Goal: Information Seeking & Learning: Learn about a topic

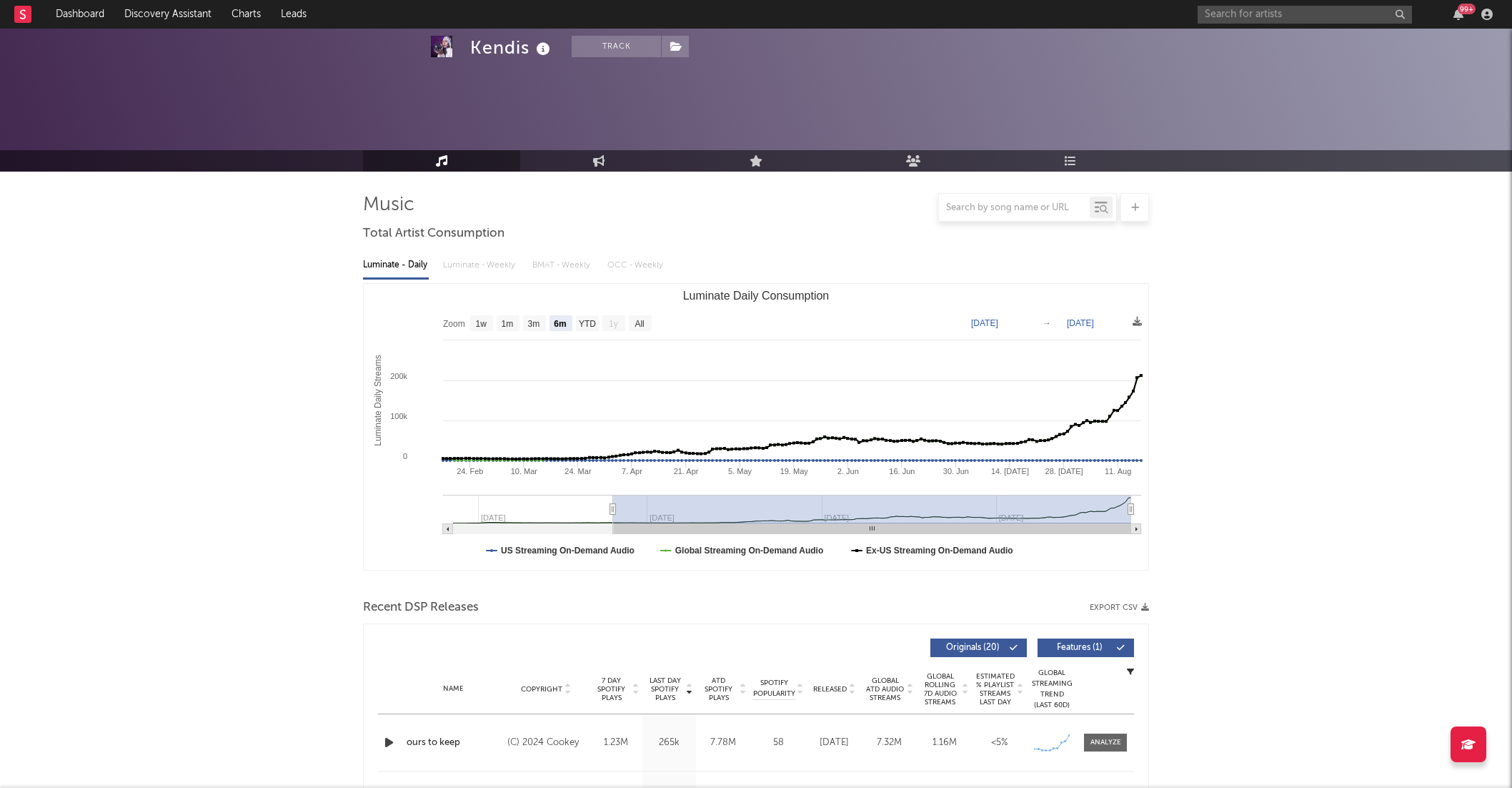
select select "6m"
select select "1w"
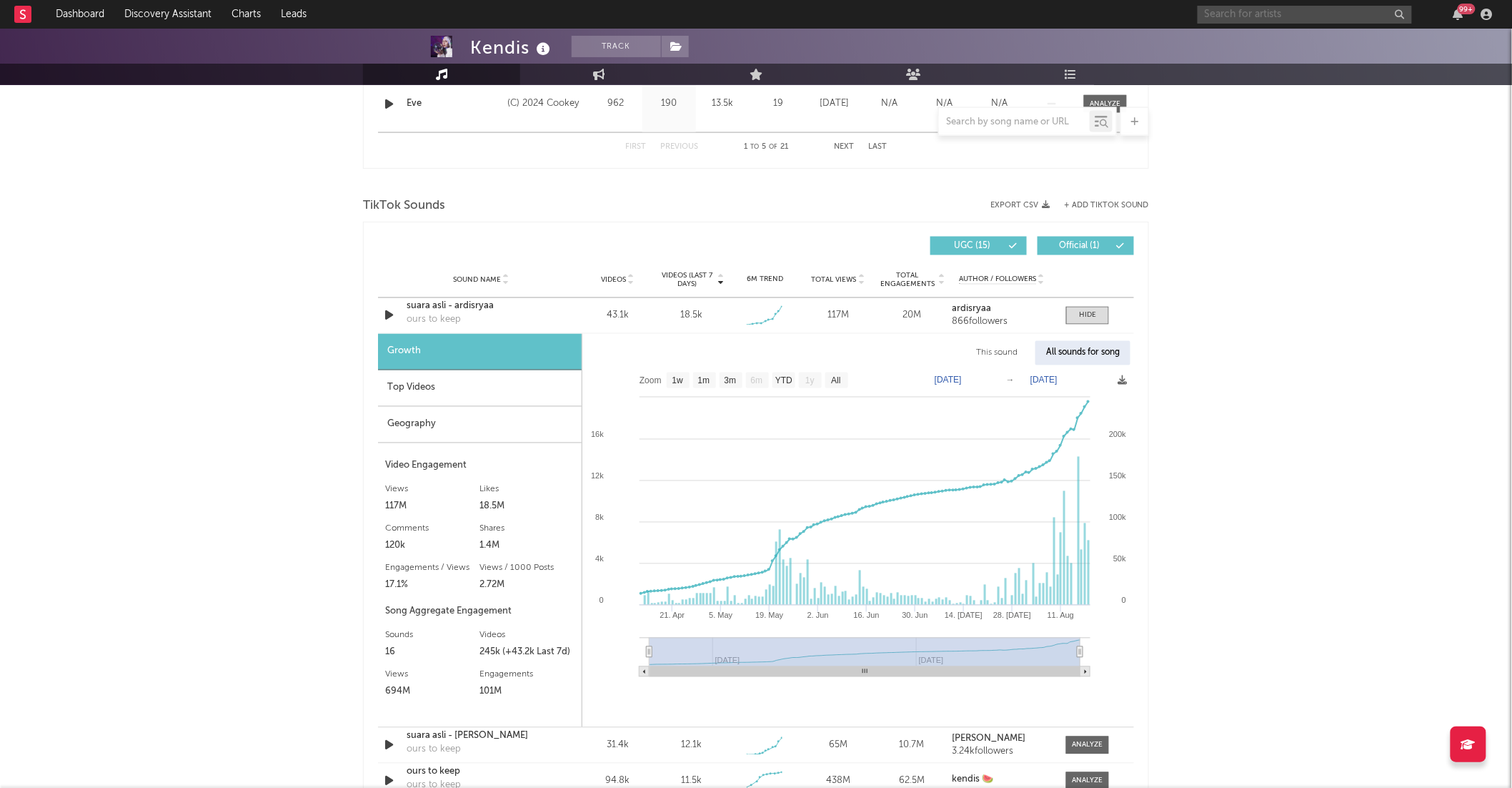
click at [1230, 13] on input "text" at bounding box center [1305, 14] width 214 height 18
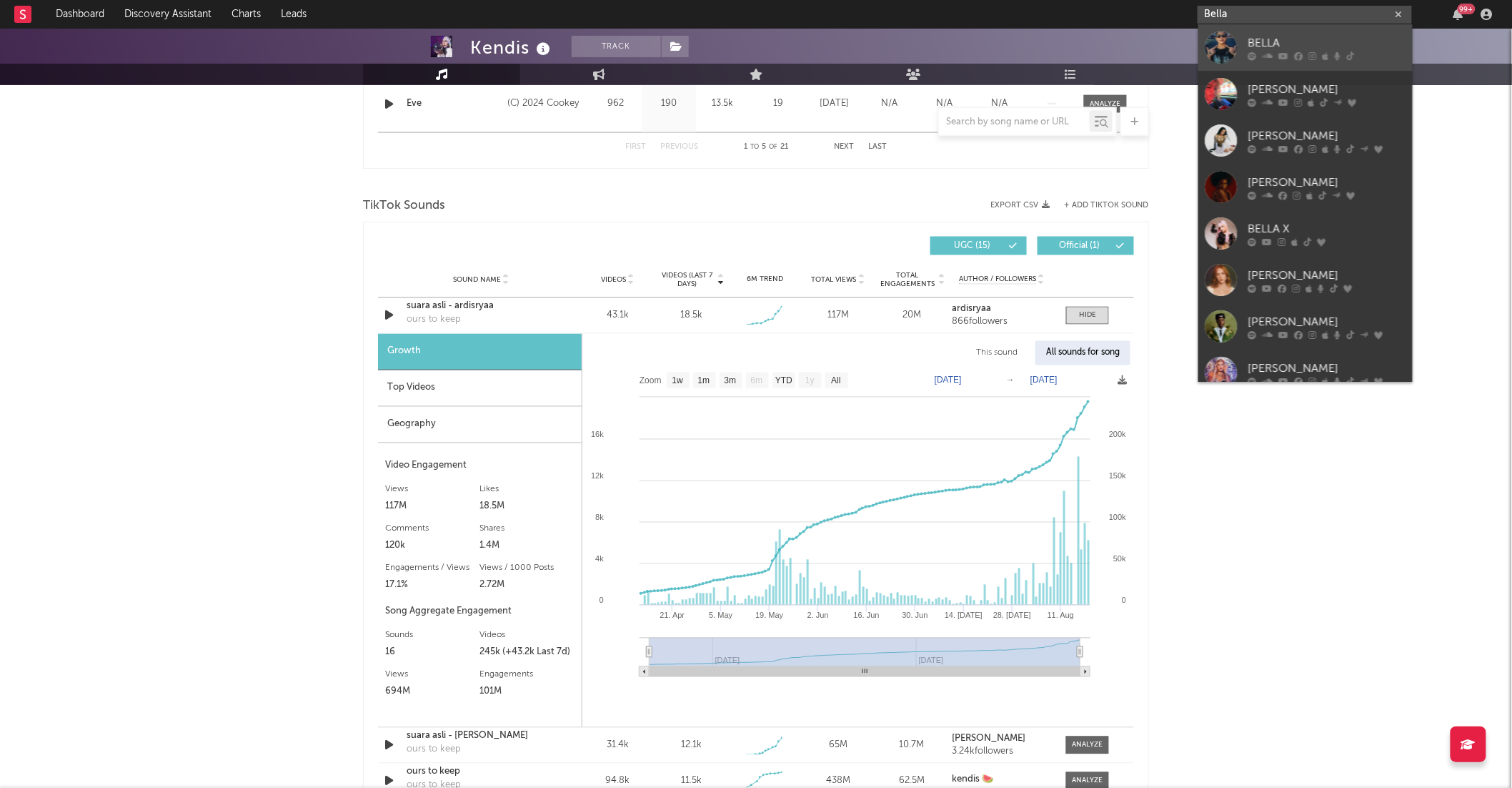
type input "Bella"
click at [1293, 44] on div "BELLA" at bounding box center [1327, 42] width 157 height 17
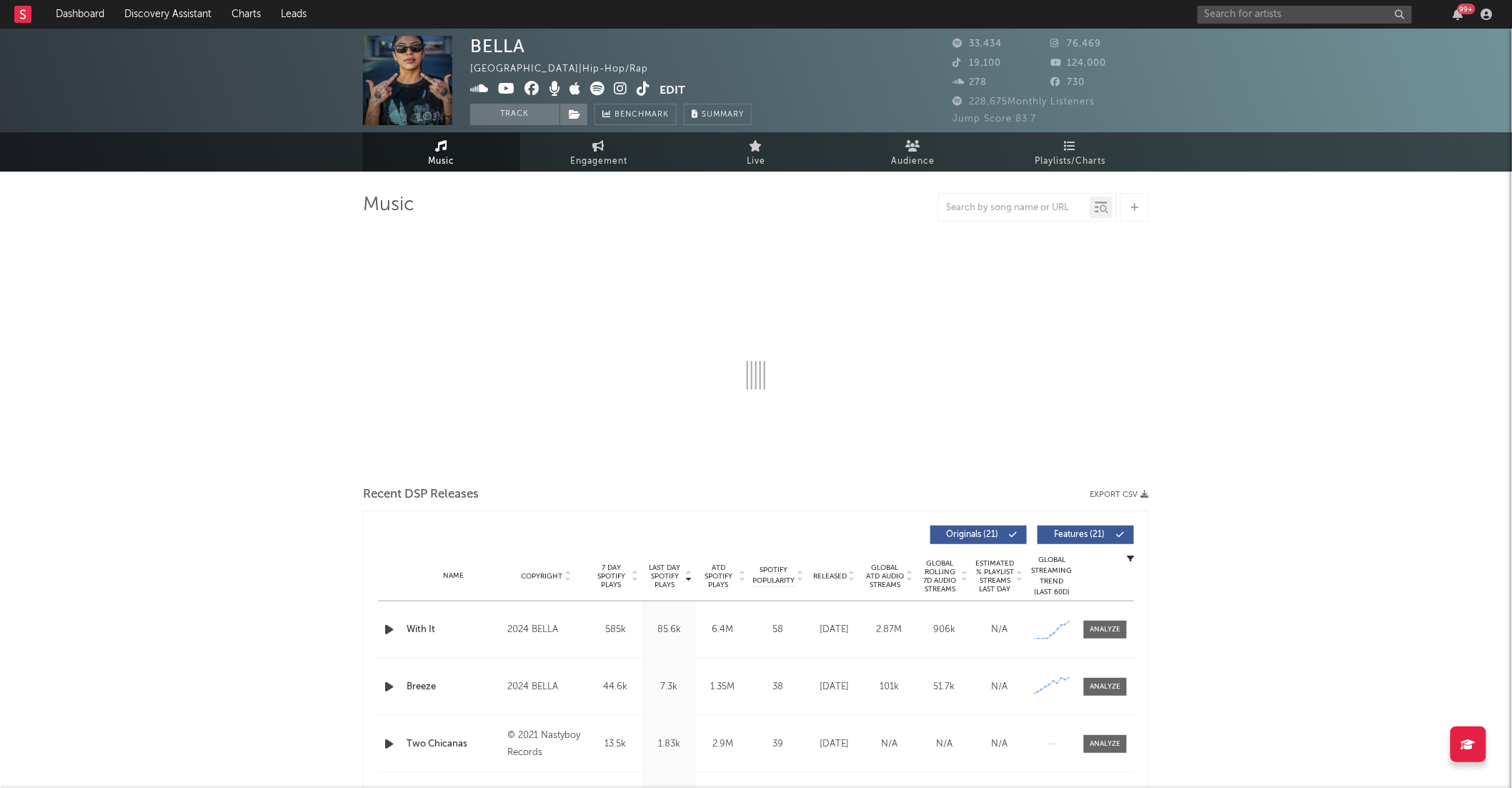
select select "6m"
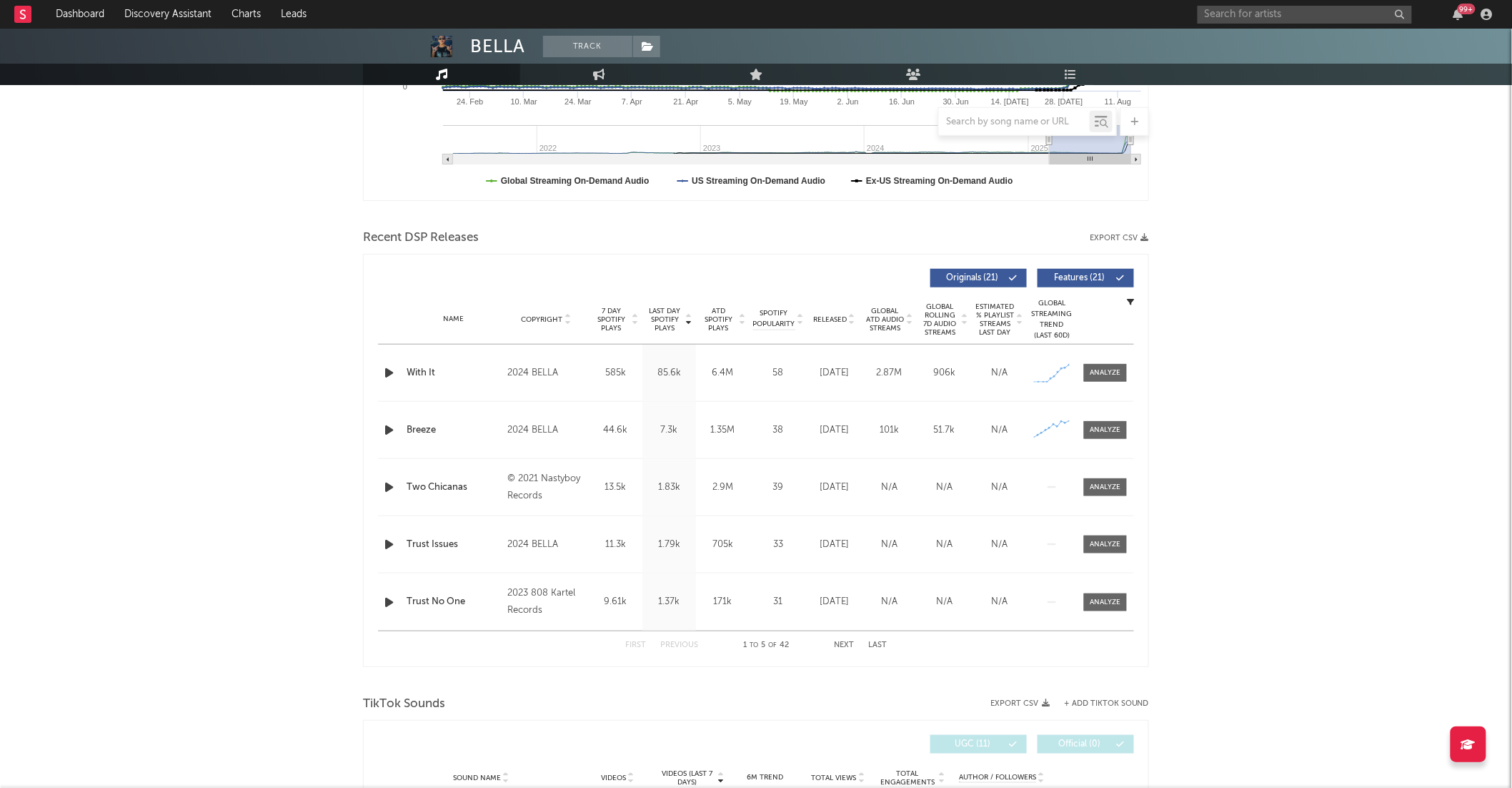
scroll to position [367, 0]
click at [1104, 379] on div at bounding box center [1106, 375] width 31 height 11
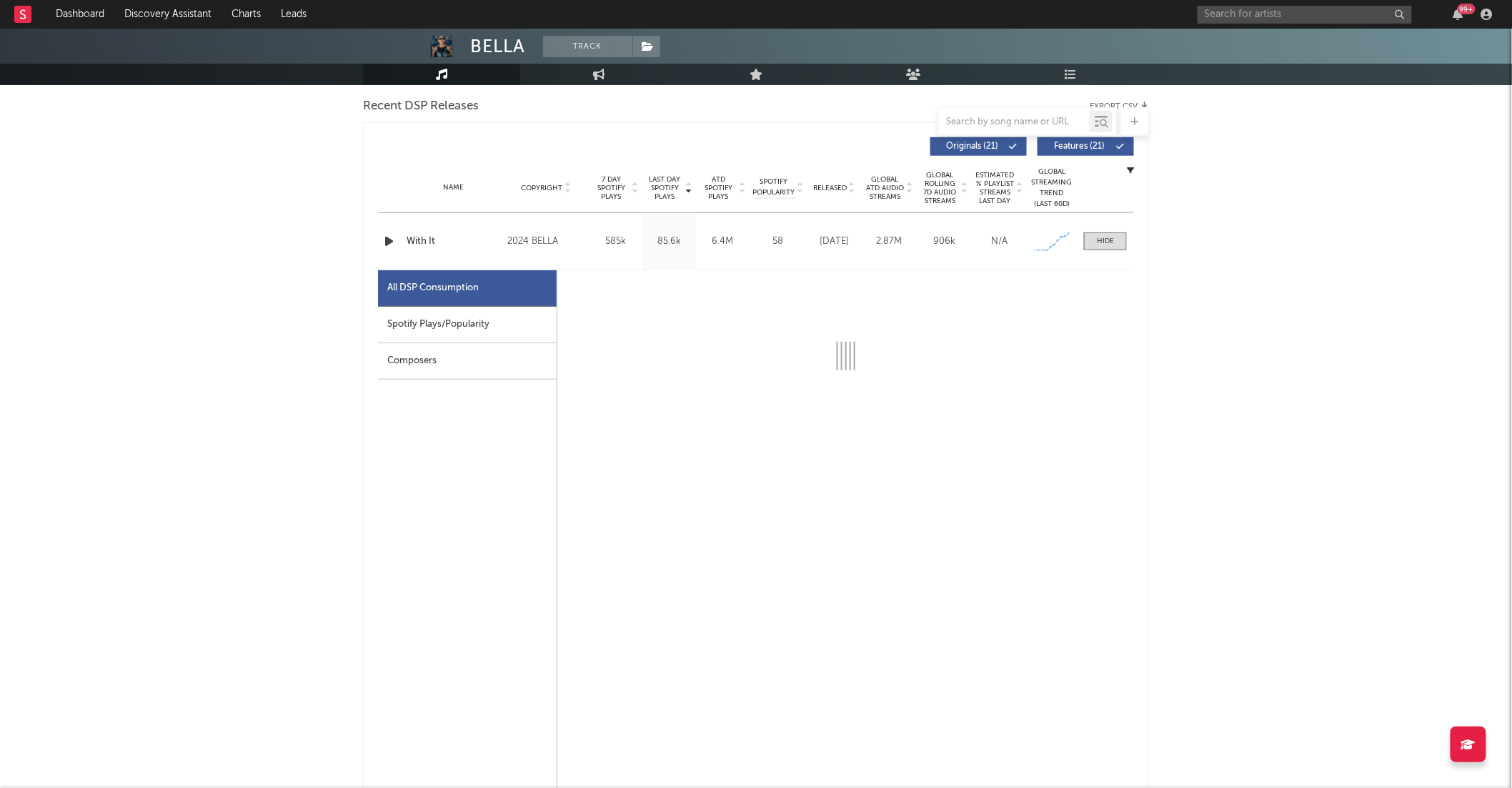
scroll to position [503, 0]
select select "6m"
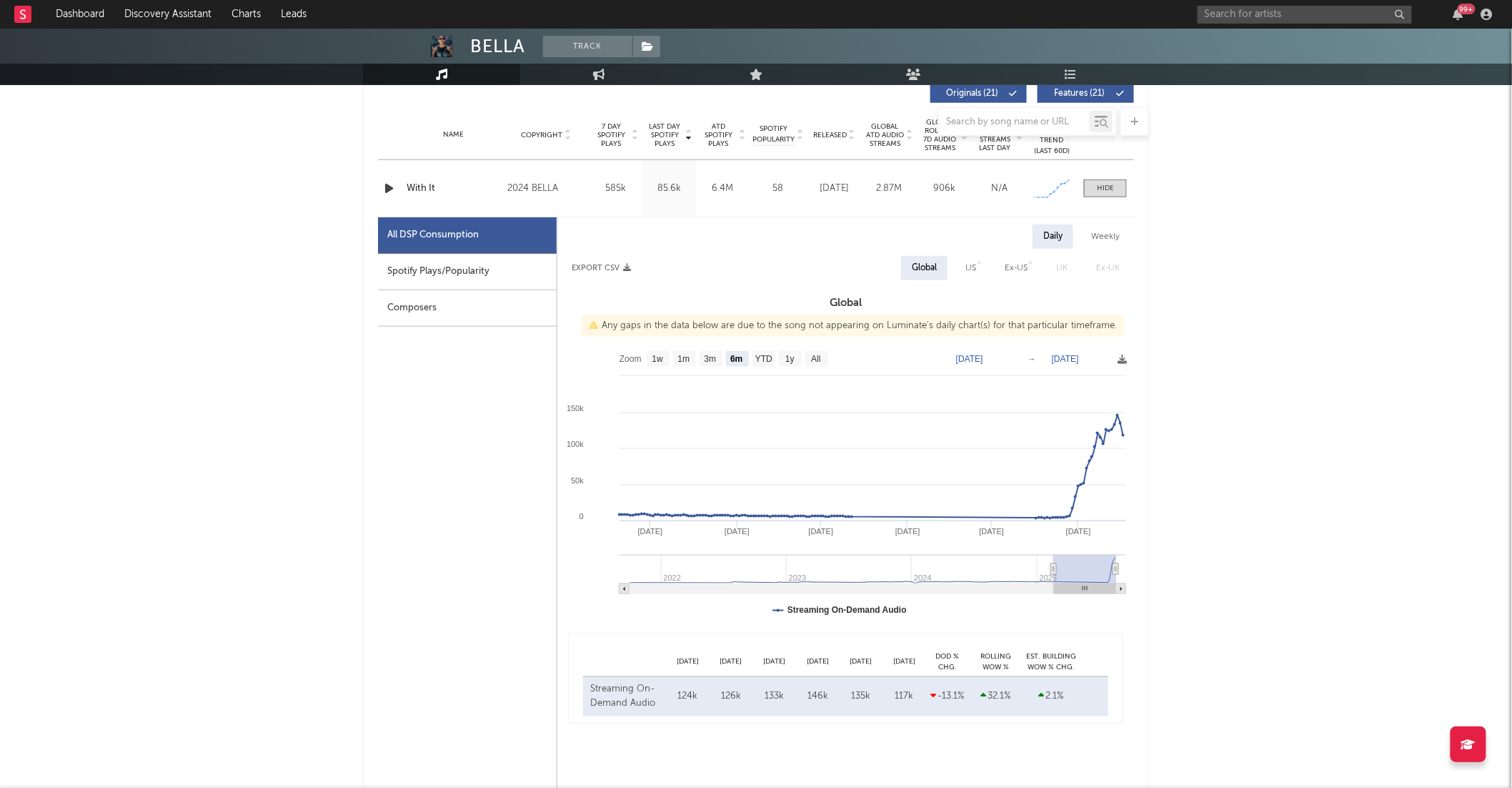
scroll to position [563, 0]
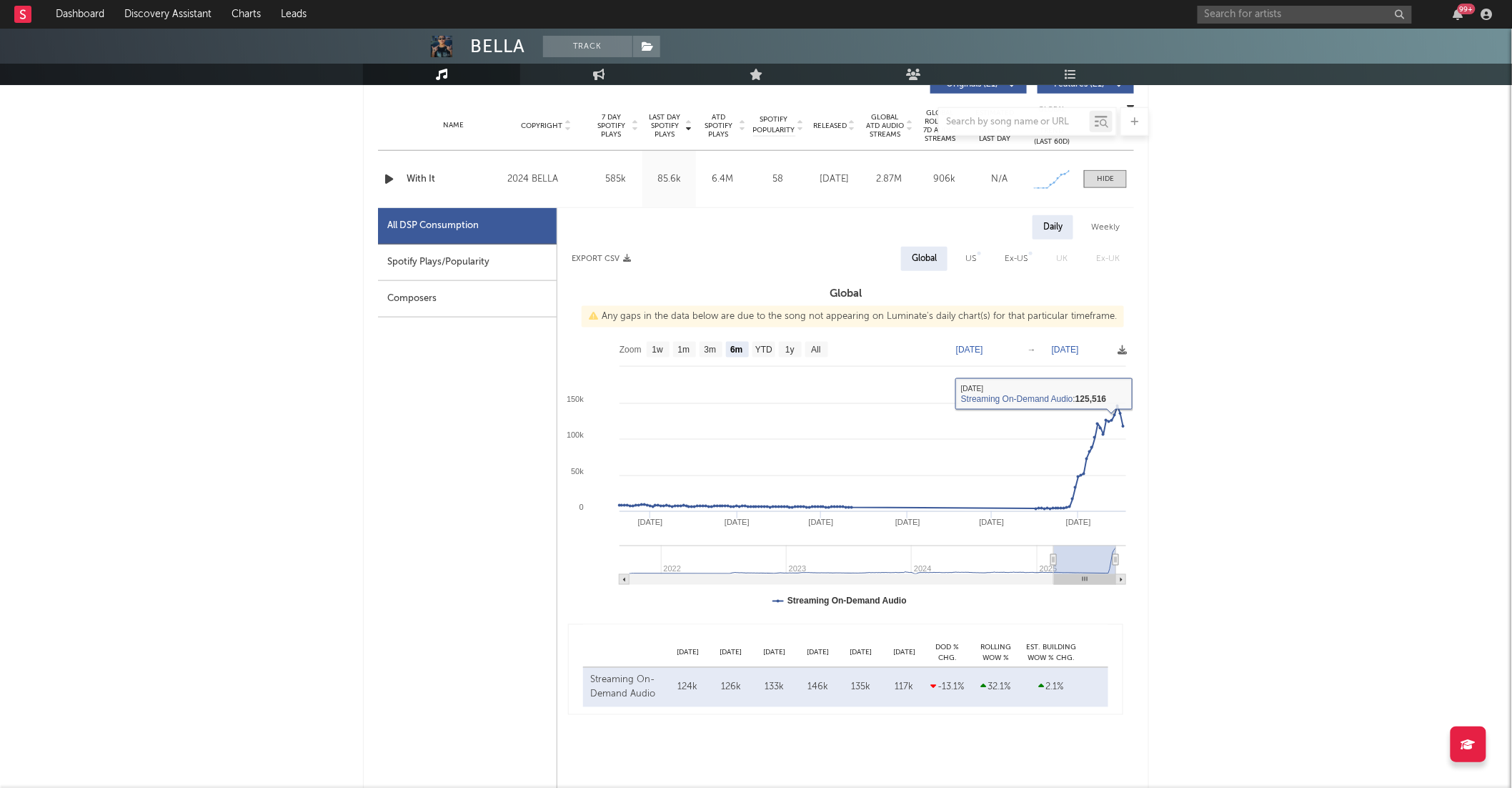
click at [963, 255] on div "US" at bounding box center [971, 258] width 32 height 24
select select "6m"
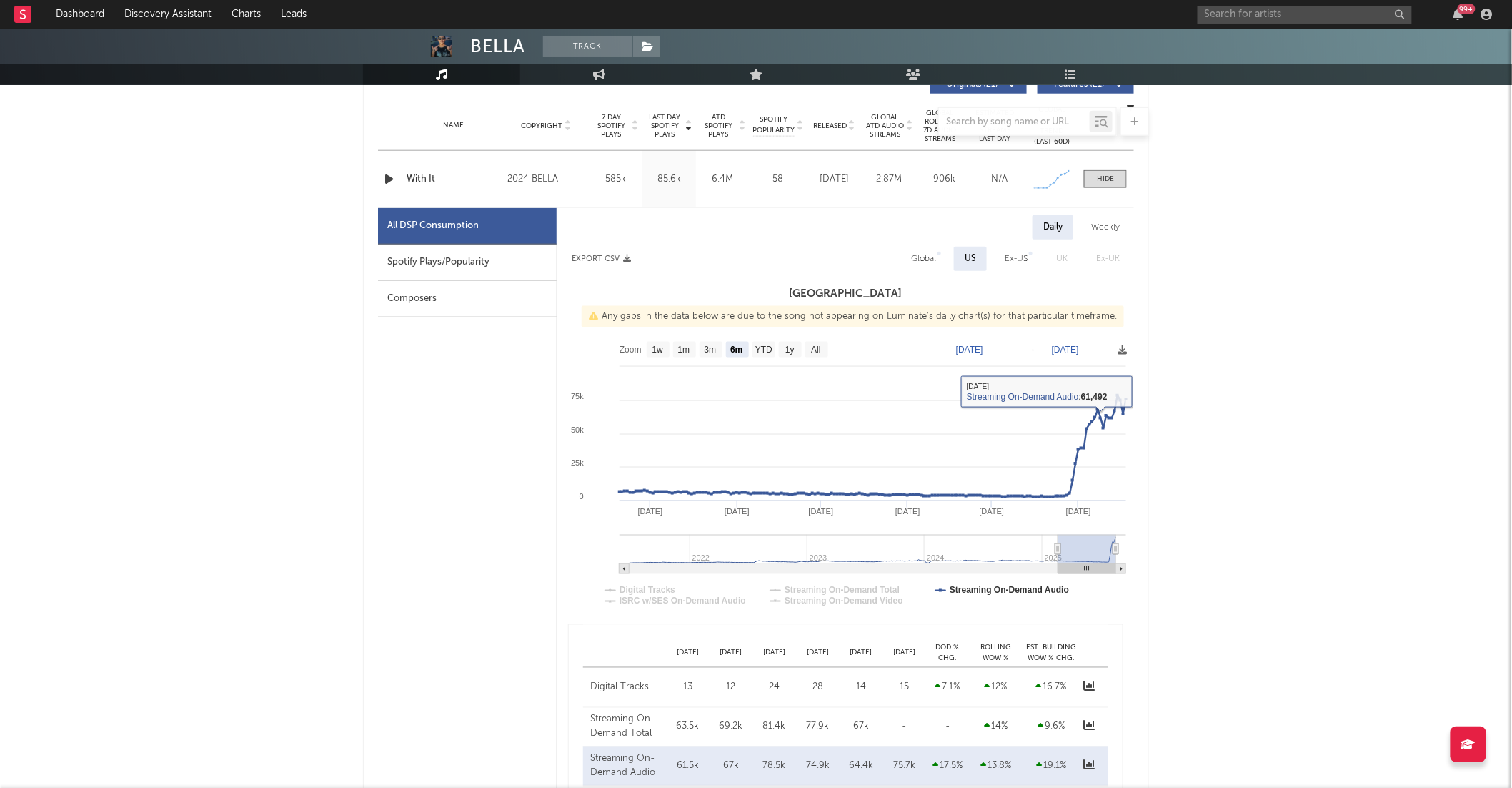
click at [927, 251] on div "Global" at bounding box center [924, 258] width 25 height 17
select select "6m"
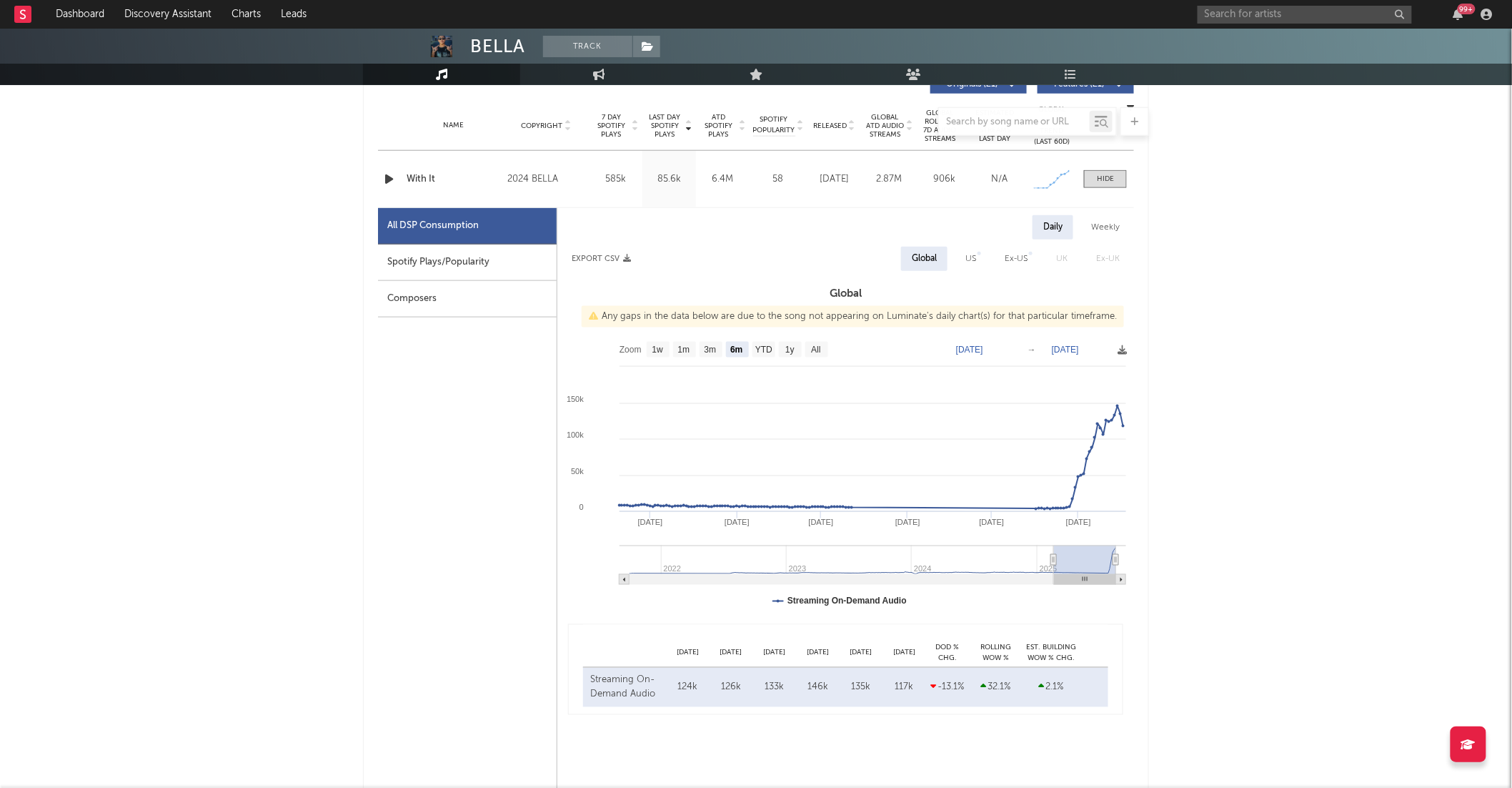
click at [504, 259] on div "Spotify Plays/Popularity" at bounding box center [467, 263] width 179 height 37
select select "6m"
select select "1w"
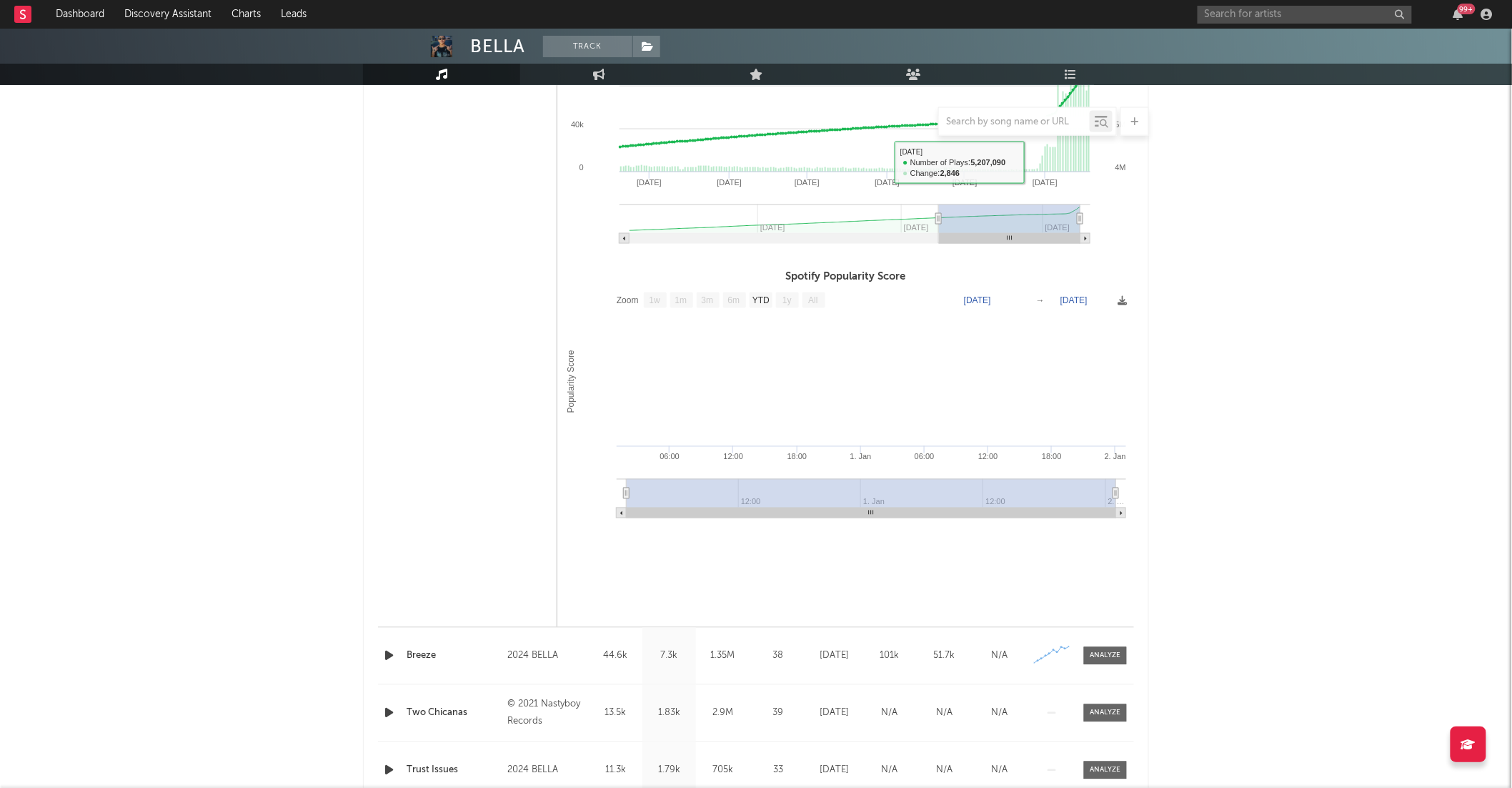
scroll to position [828, 0]
